Goal: Task Accomplishment & Management: Manage account settings

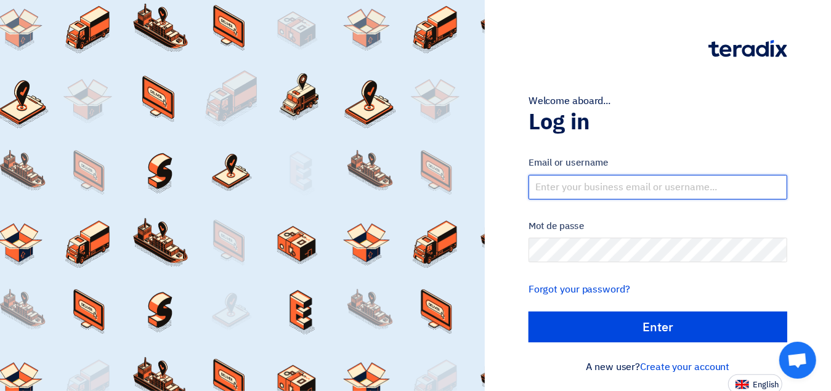
click at [638, 190] on input "text" at bounding box center [657, 187] width 259 height 25
type input "[PERSON_NAME][EMAIL_ADDRESS][DOMAIN_NAME]"
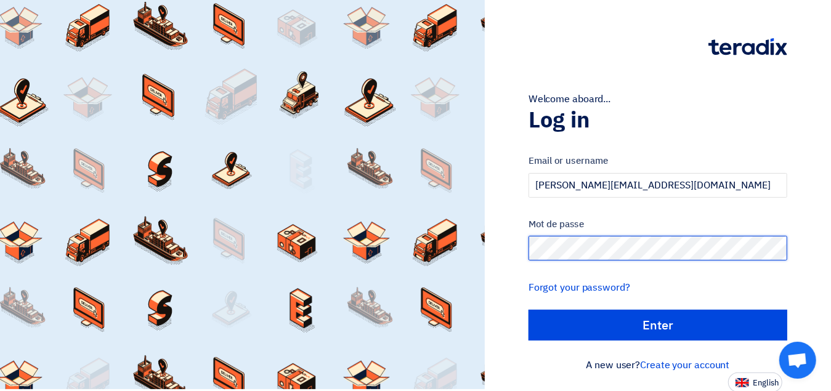
scroll to position [2, 0]
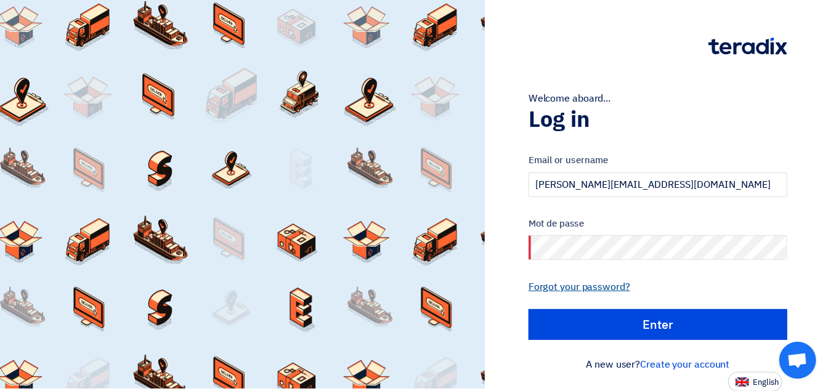
click at [579, 284] on link "Forgot your password?" at bounding box center [579, 287] width 102 height 15
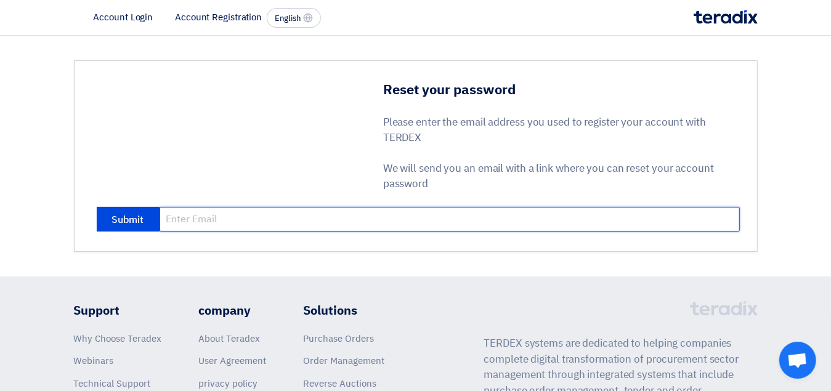
click at [211, 216] on input "email" at bounding box center [449, 219] width 580 height 25
type input "[PERSON_NAME][EMAIL_ADDRESS][DOMAIN_NAME]"
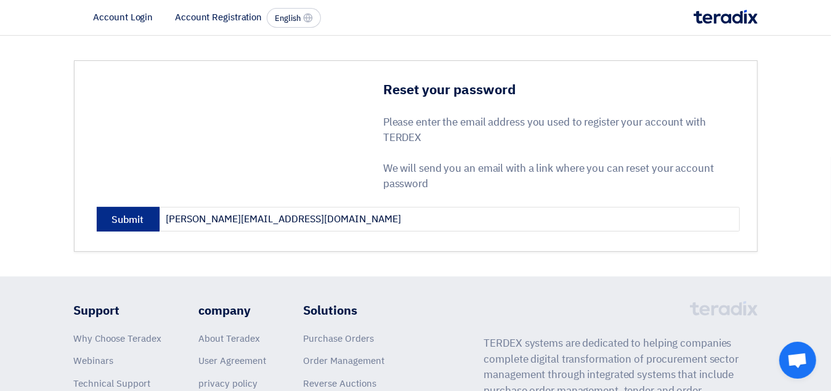
click at [128, 217] on button "Submit" at bounding box center [128, 219] width 63 height 25
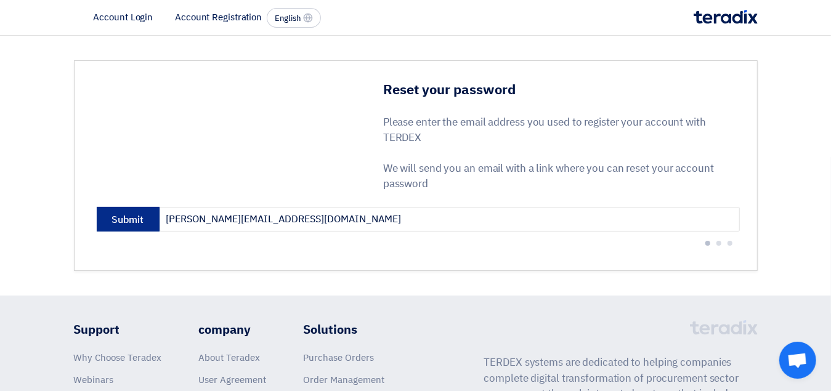
click at [129, 217] on button "Submit" at bounding box center [128, 219] width 63 height 25
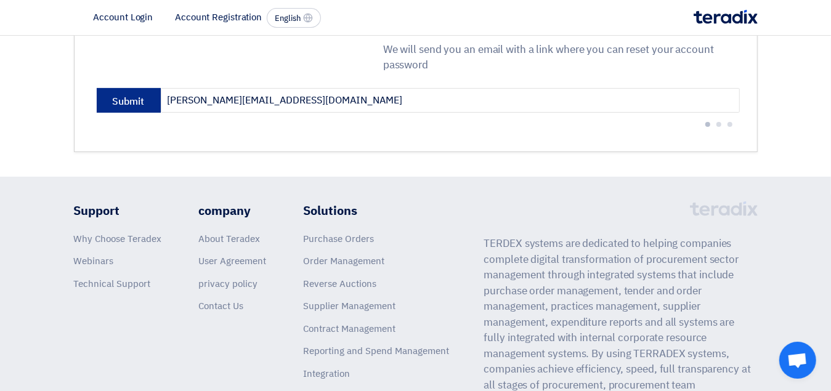
scroll to position [62, 0]
